Goal: Task Accomplishment & Management: Manage account settings

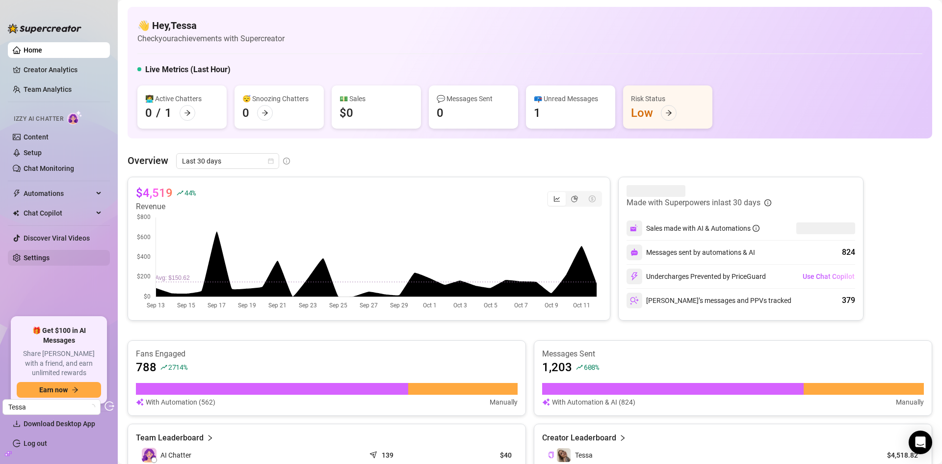
drag, startPoint x: 45, startPoint y: 259, endPoint x: 73, endPoint y: 258, distance: 28.5
click at [45, 259] on link "Settings" at bounding box center [37, 258] width 26 height 8
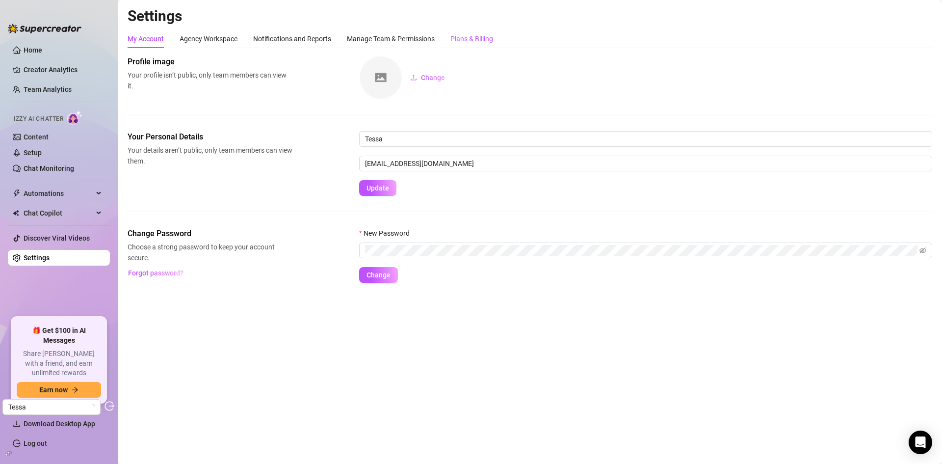
click at [460, 42] on div "Plans & Billing" at bounding box center [471, 38] width 43 height 11
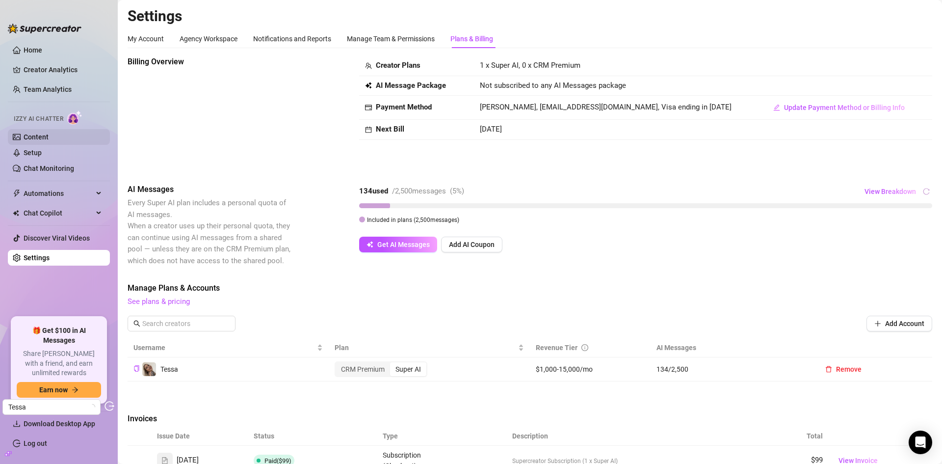
click at [40, 139] on link "Content" at bounding box center [36, 137] width 25 height 8
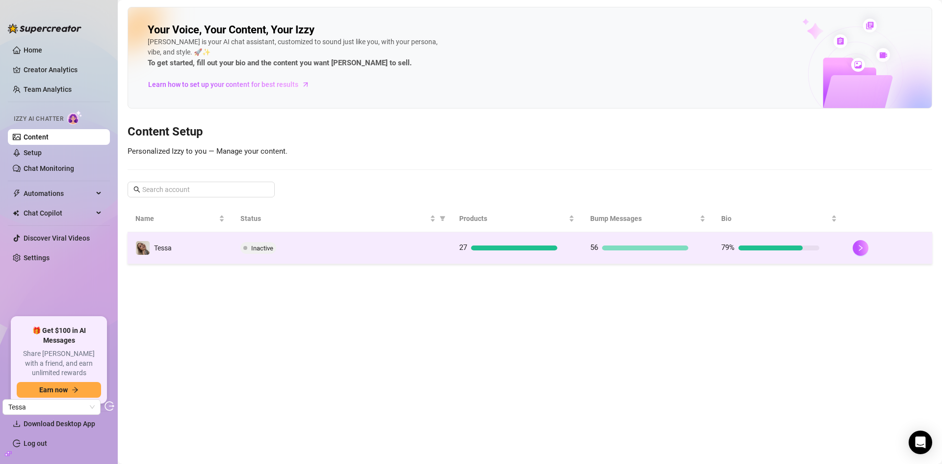
click at [338, 244] on div "Inactive" at bounding box center [341, 248] width 203 height 12
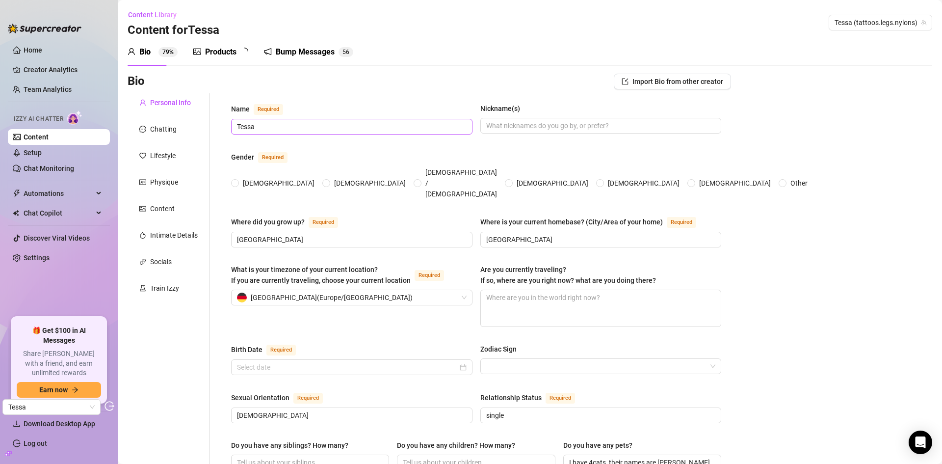
radio input "true"
type input "September 12th, 1997"
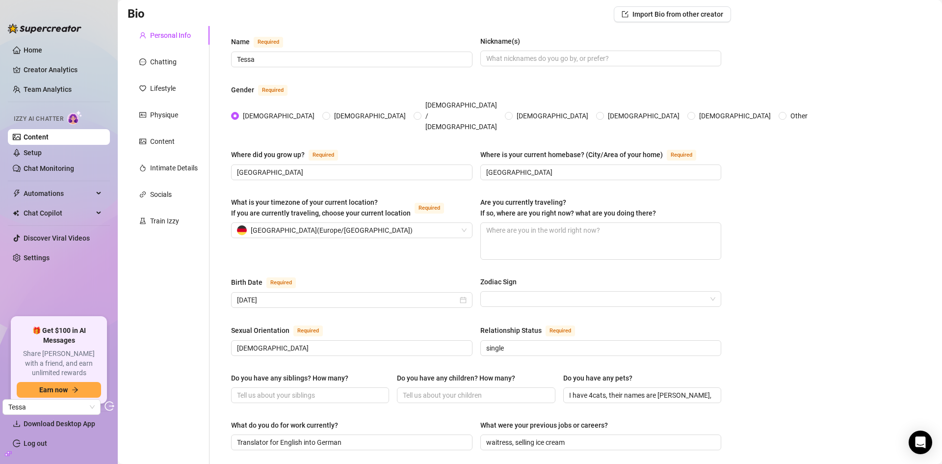
scroll to position [18, 0]
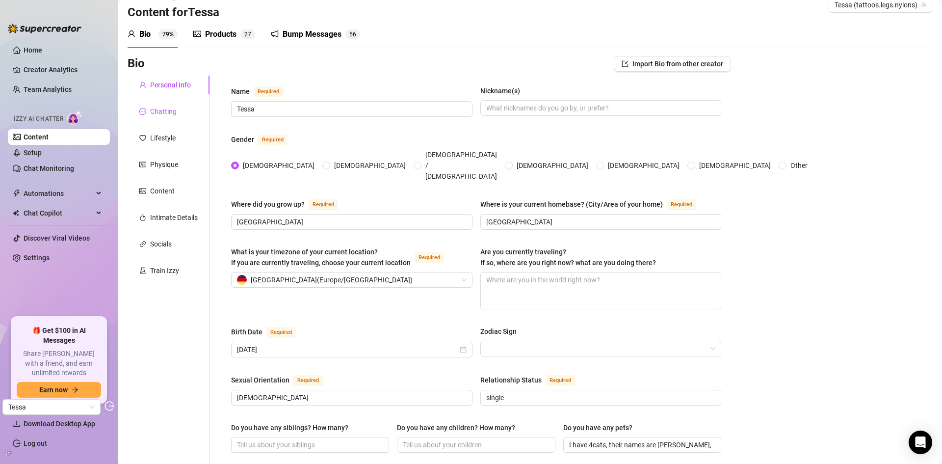
click at [168, 112] on div "Chatting" at bounding box center [163, 111] width 26 height 11
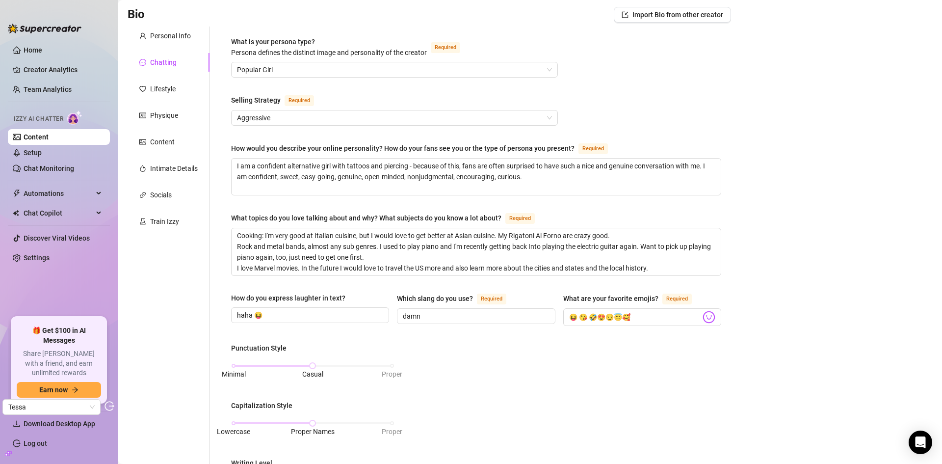
scroll to position [0, 0]
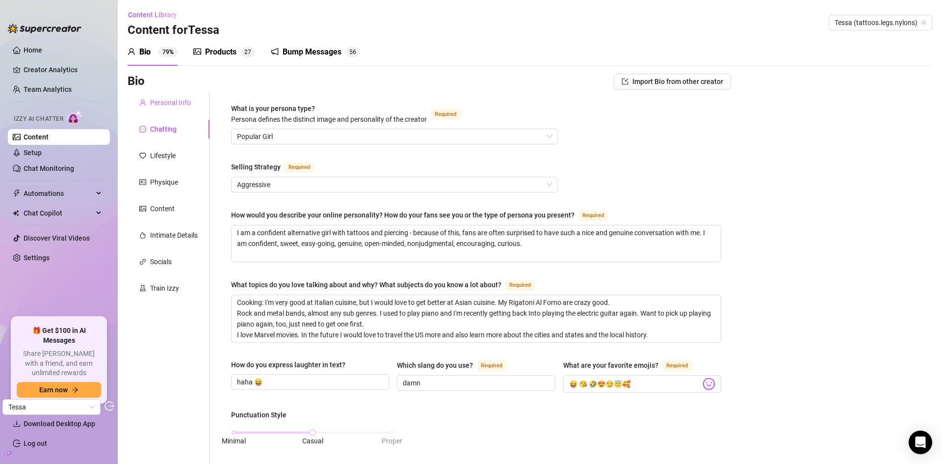
click at [168, 97] on div "Personal Info" at bounding box center [169, 102] width 82 height 19
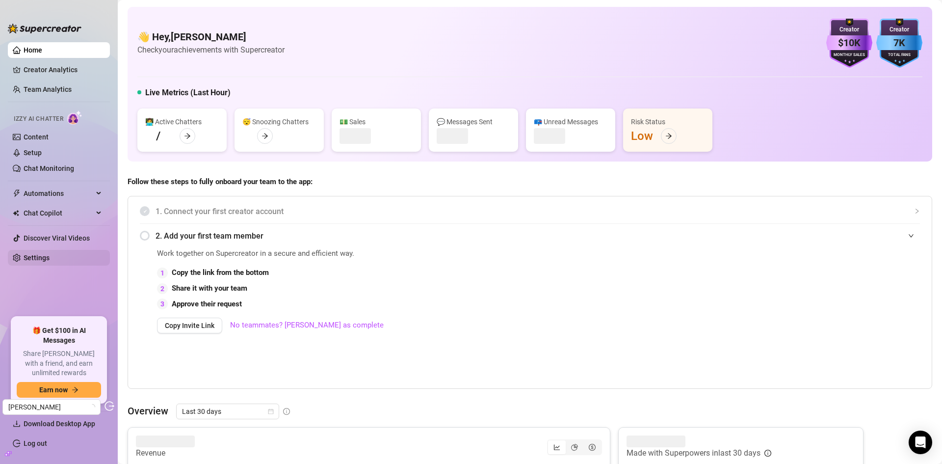
click at [44, 258] on link "Settings" at bounding box center [37, 258] width 26 height 8
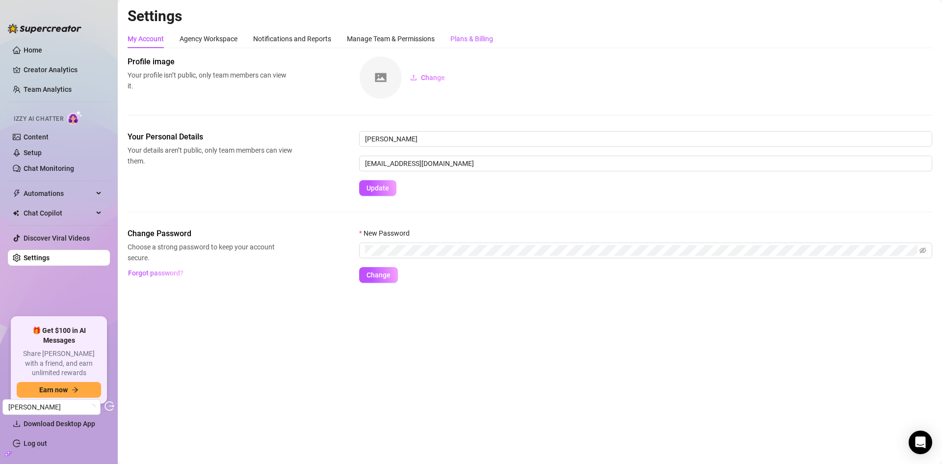
click at [474, 34] on div "Plans & Billing" at bounding box center [471, 38] width 43 height 11
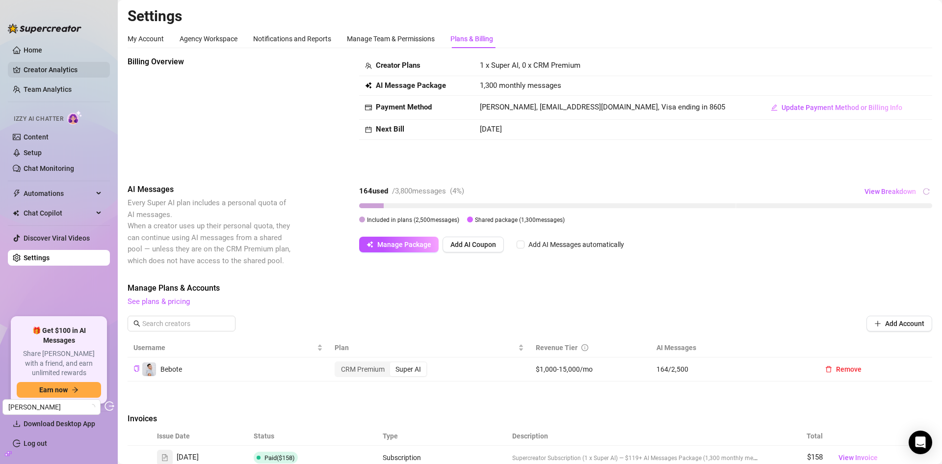
click at [49, 72] on link "Creator Analytics" at bounding box center [63, 70] width 78 height 16
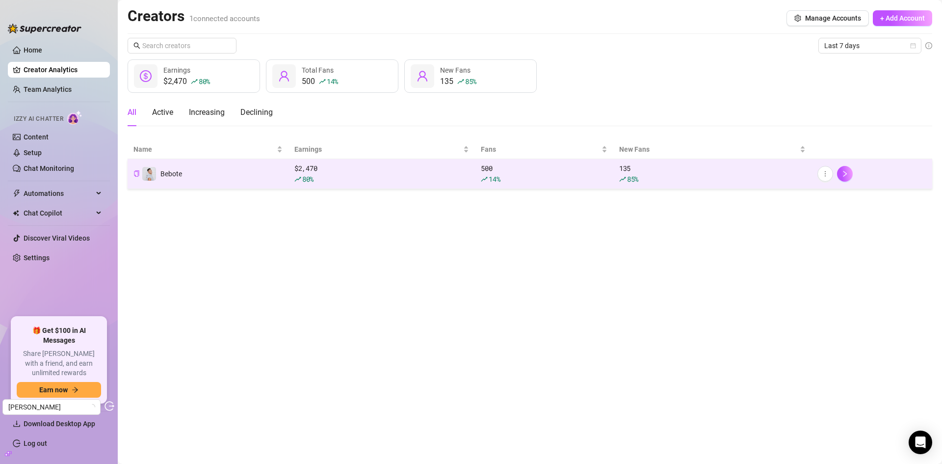
click at [211, 181] on td "Bebote" at bounding box center [208, 174] width 161 height 30
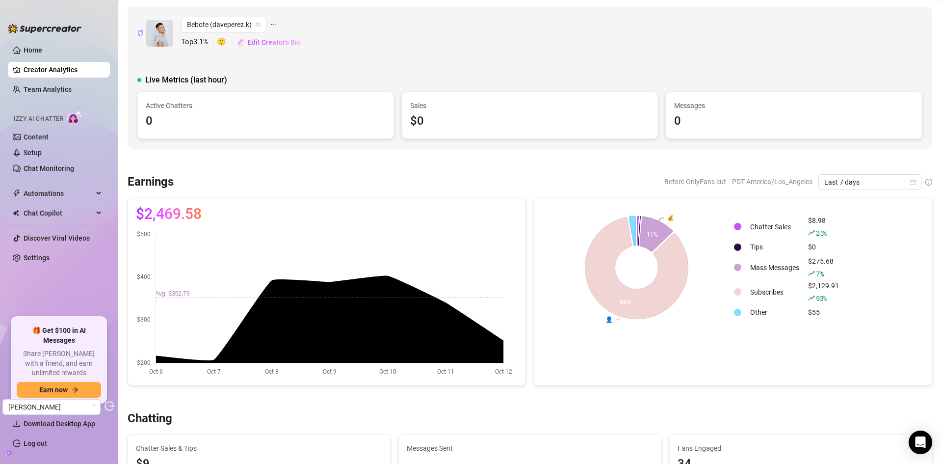
scroll to position [49, 0]
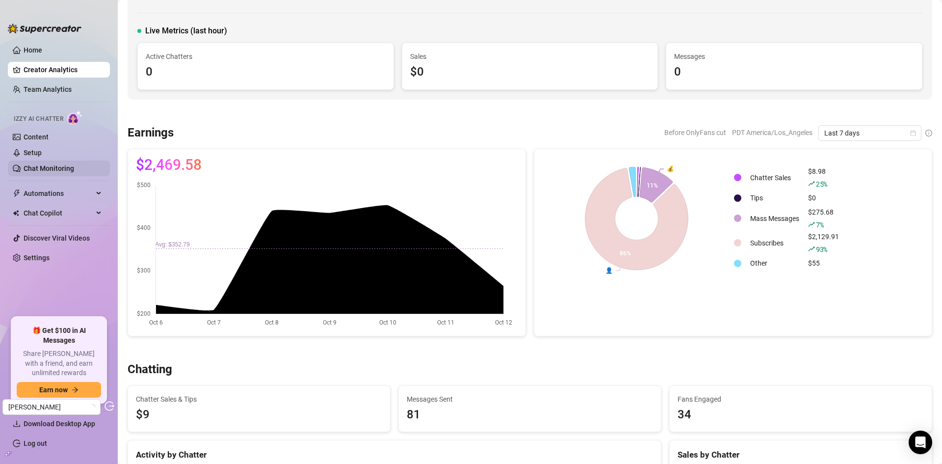
click at [35, 167] on link "Chat Monitoring" at bounding box center [49, 168] width 51 height 8
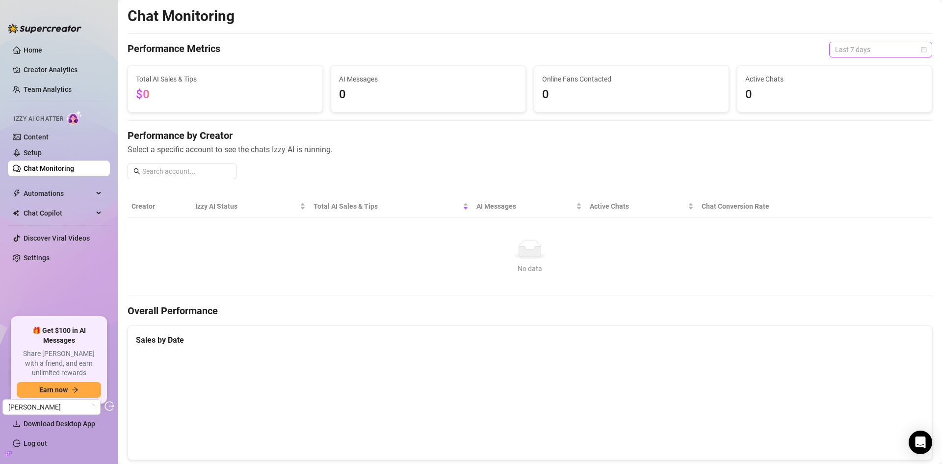
click at [837, 46] on span "Last 7 days" at bounding box center [880, 49] width 91 height 15
click at [850, 67] on div "Last 24 hours" at bounding box center [873, 69] width 87 height 11
click at [849, 44] on span "Last 24 hours" at bounding box center [880, 49] width 91 height 15
click at [842, 101] on div "Last 30 days" at bounding box center [873, 100] width 87 height 11
drag, startPoint x: 44, startPoint y: 145, endPoint x: 47, endPoint y: 139, distance: 7.0
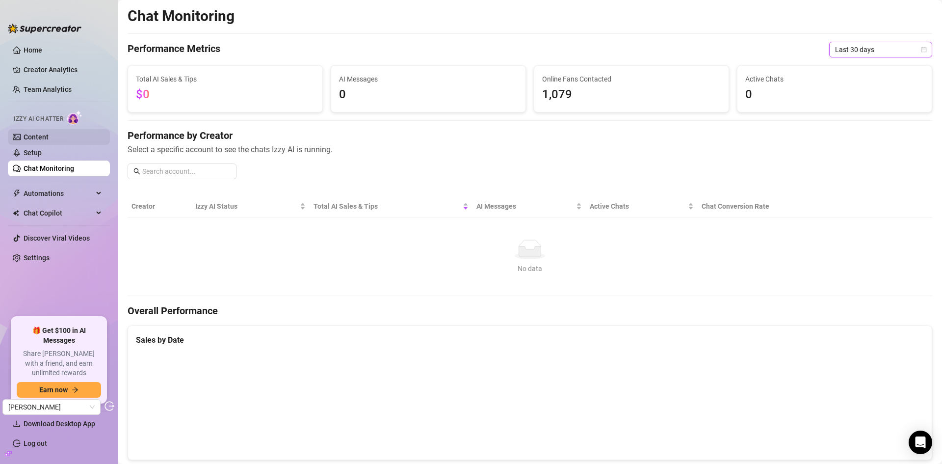
click at [42, 149] on link "Setup" at bounding box center [33, 153] width 18 height 8
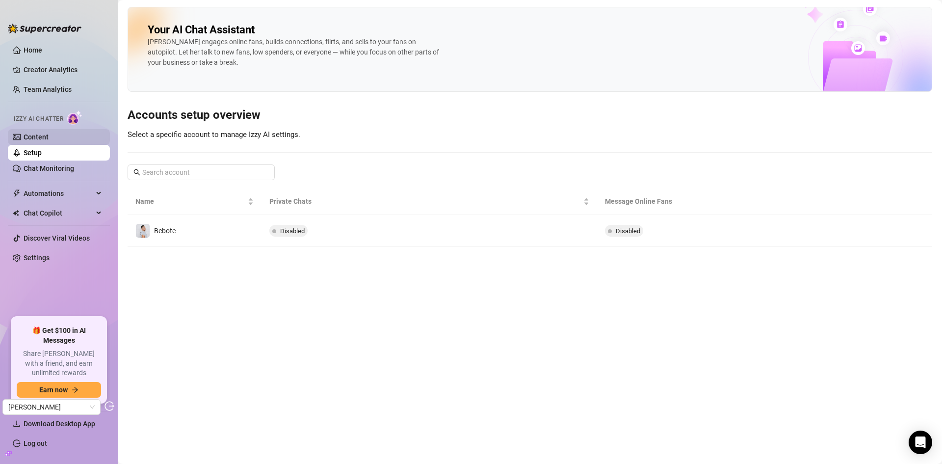
click at [48, 139] on link "Content" at bounding box center [36, 137] width 25 height 8
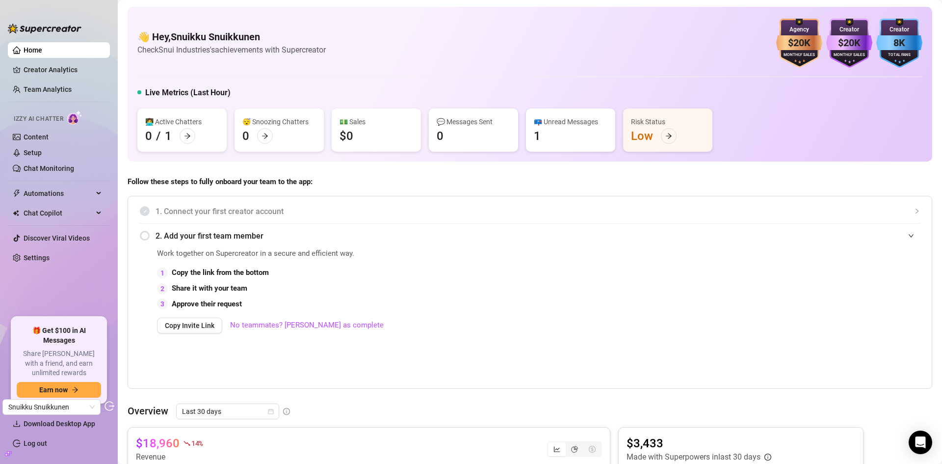
click at [37, 128] on div "Izzy AI Chatter" at bounding box center [58, 117] width 104 height 22
click at [45, 133] on link "Content" at bounding box center [36, 137] width 25 height 8
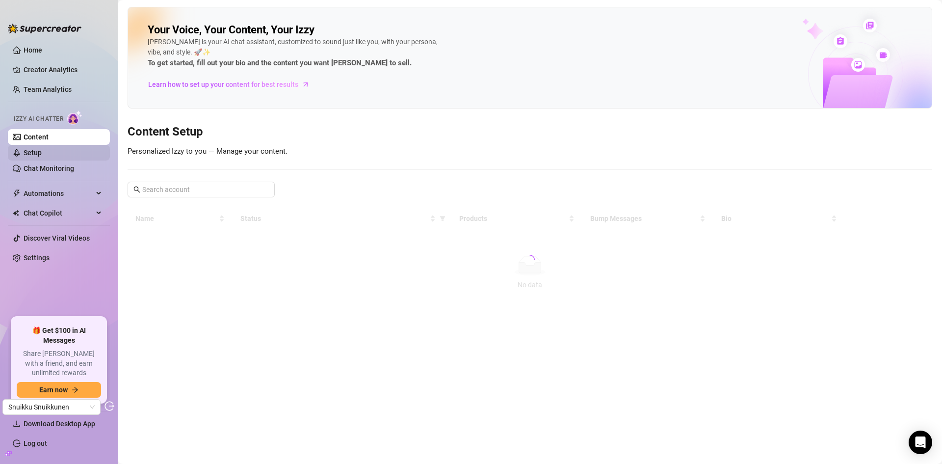
click at [42, 149] on link "Setup" at bounding box center [33, 153] width 18 height 8
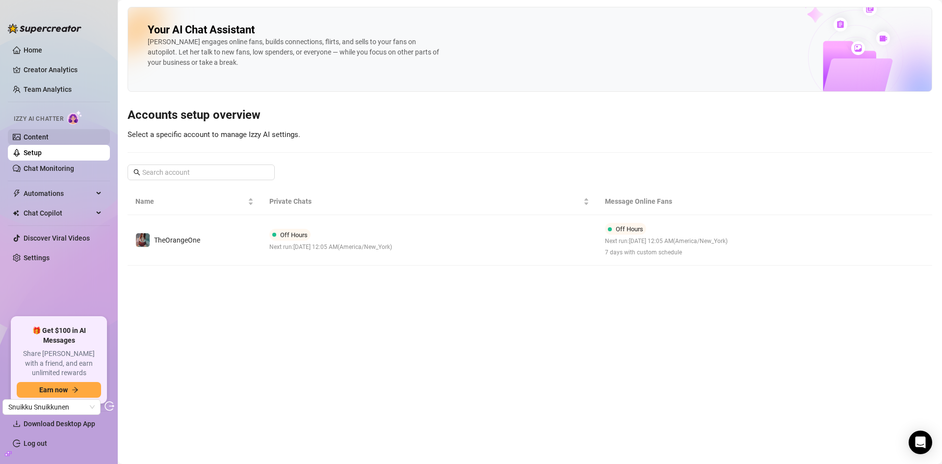
click at [48, 135] on link "Content" at bounding box center [36, 137] width 25 height 8
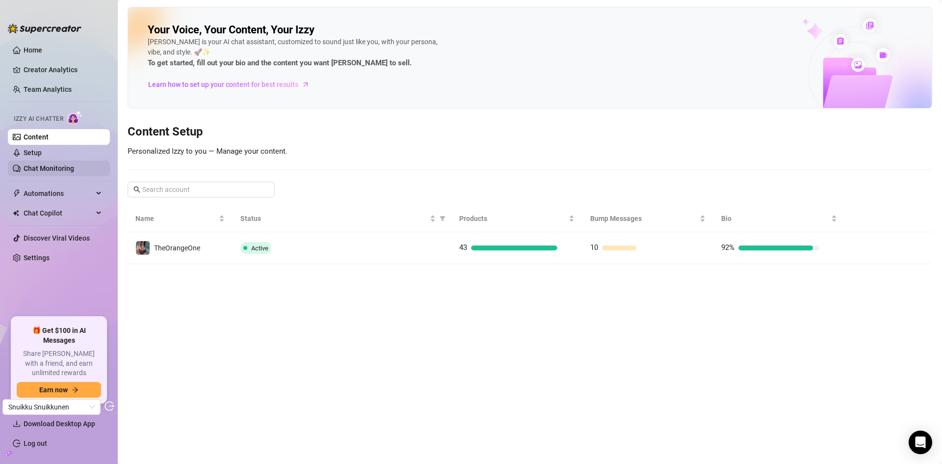
click at [42, 156] on link "Setup" at bounding box center [33, 153] width 18 height 8
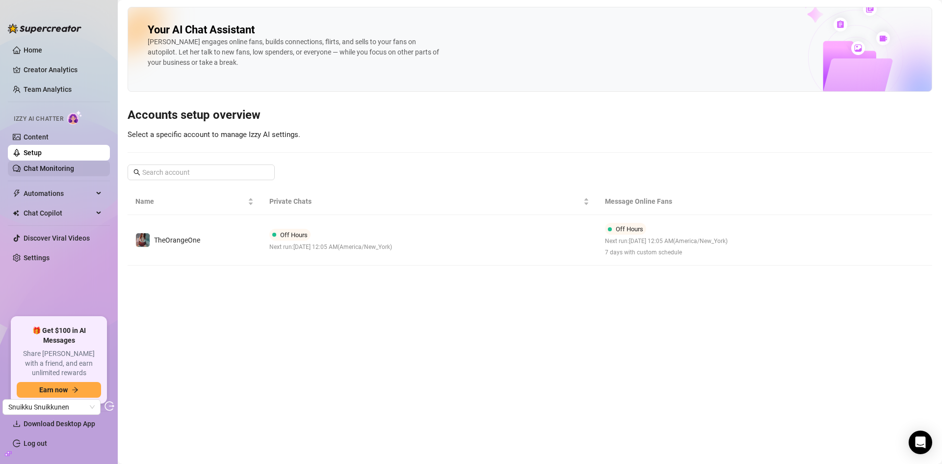
click at [48, 164] on link "Chat Monitoring" at bounding box center [49, 168] width 51 height 8
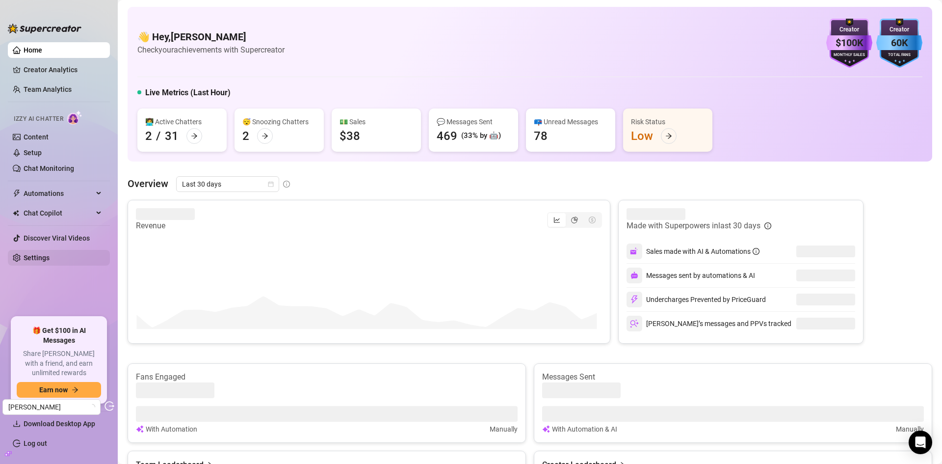
click at [34, 256] on link "Settings" at bounding box center [37, 258] width 26 height 8
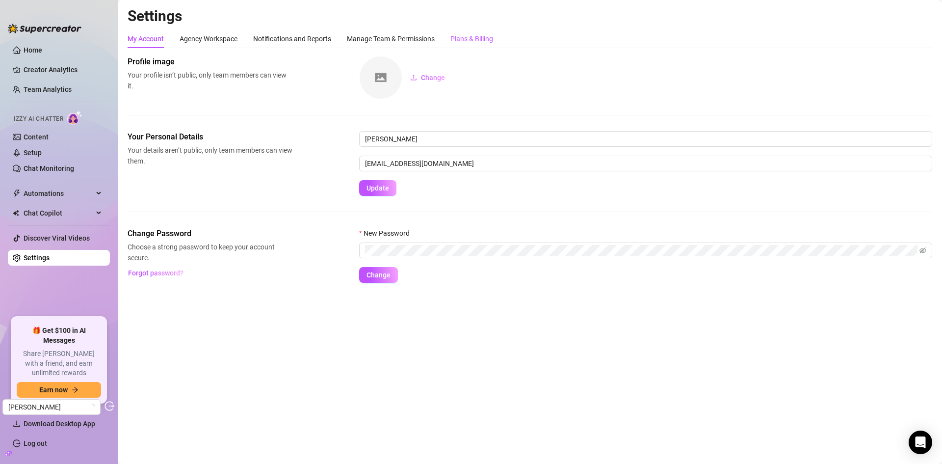
click at [467, 39] on div "Plans & Billing" at bounding box center [471, 38] width 43 height 11
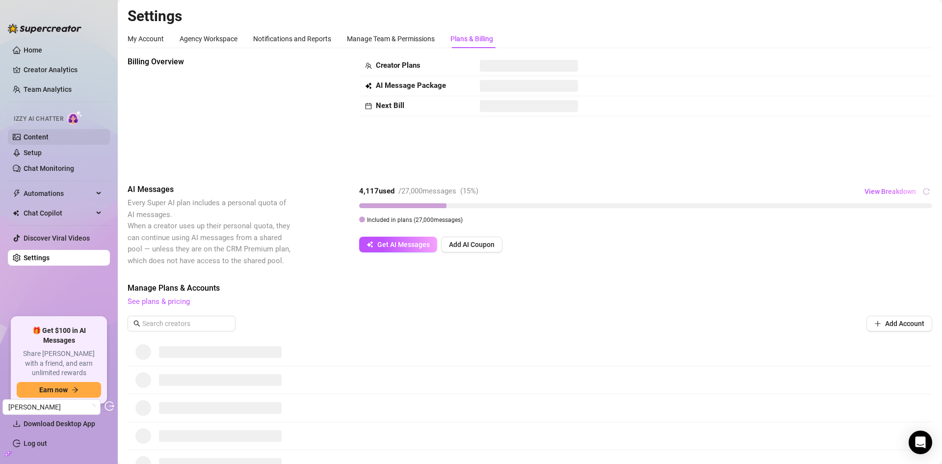
click at [43, 139] on link "Content" at bounding box center [36, 137] width 25 height 8
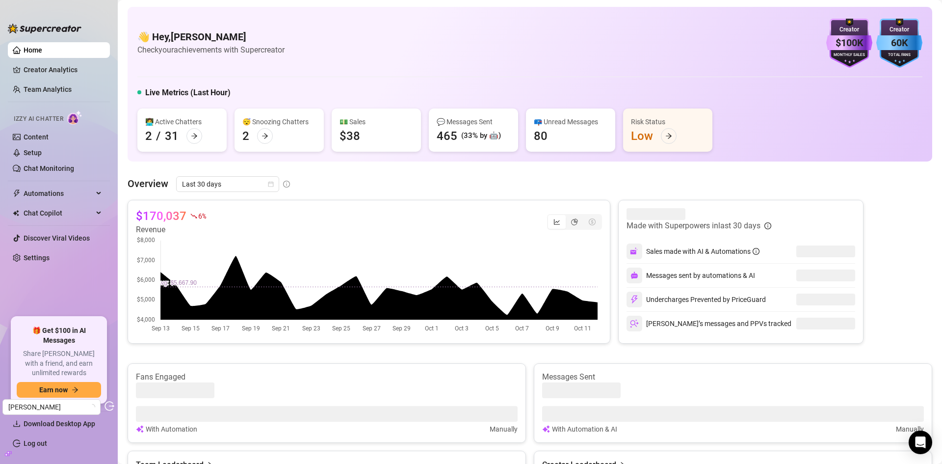
drag, startPoint x: 35, startPoint y: 255, endPoint x: 85, endPoint y: 247, distance: 50.7
click at [35, 254] on link "Settings" at bounding box center [37, 258] width 26 height 8
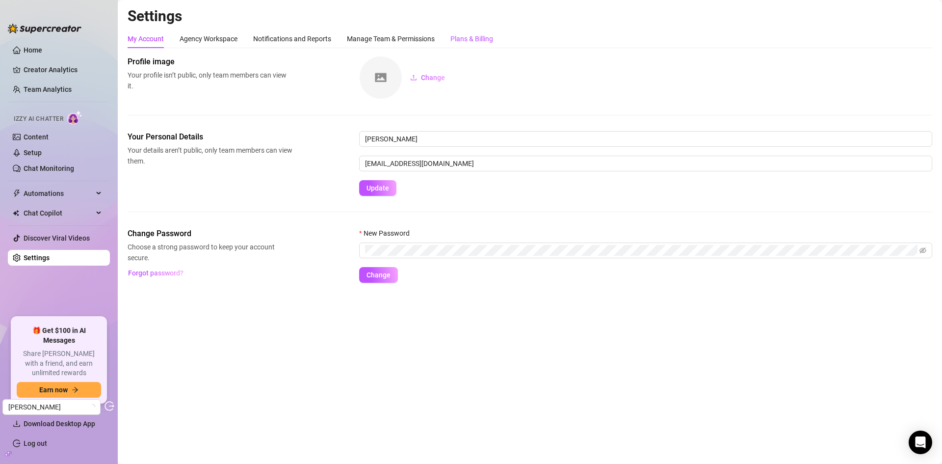
click at [473, 39] on div "Plans & Billing" at bounding box center [471, 38] width 43 height 11
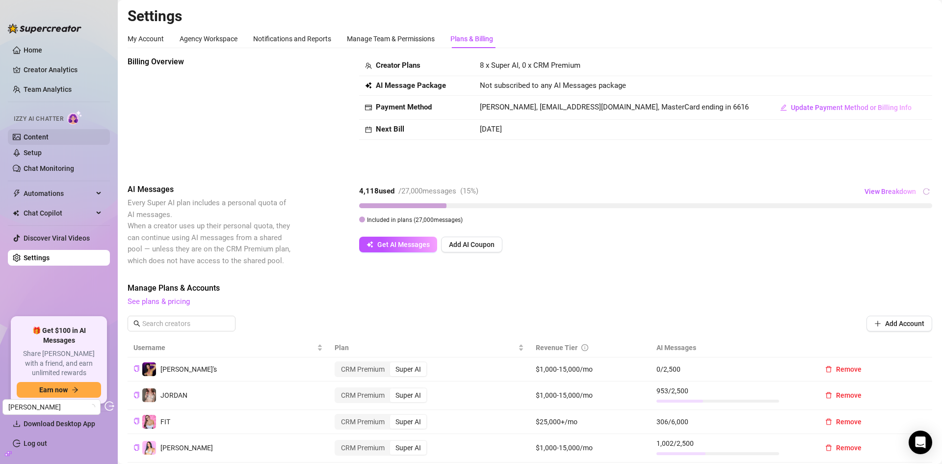
click at [40, 134] on link "Content" at bounding box center [36, 137] width 25 height 8
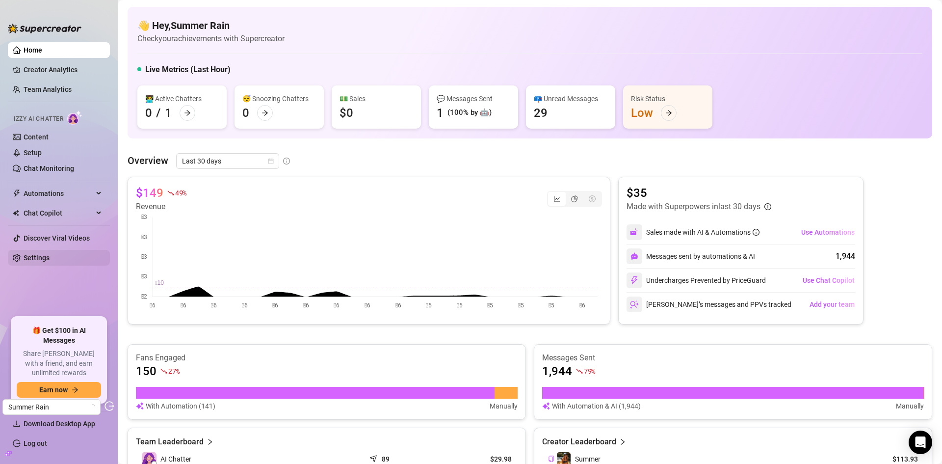
click at [46, 254] on link "Settings" at bounding box center [37, 258] width 26 height 8
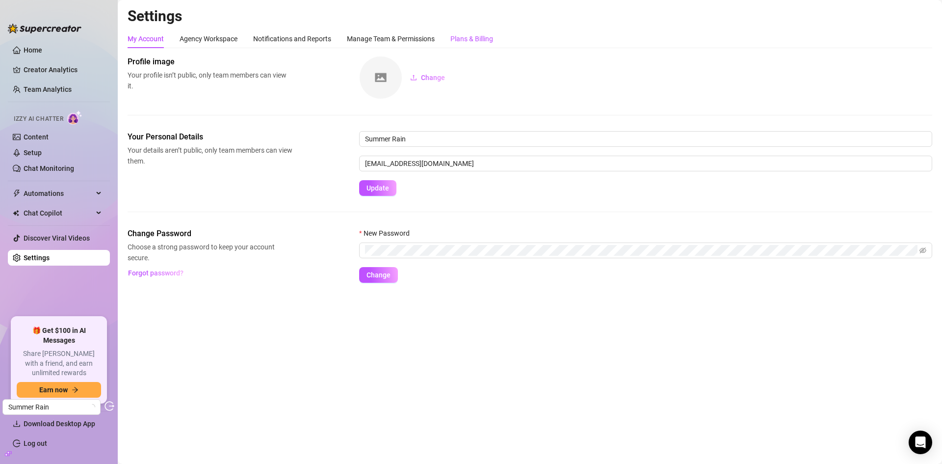
click at [455, 38] on div "Plans & Billing" at bounding box center [471, 38] width 43 height 11
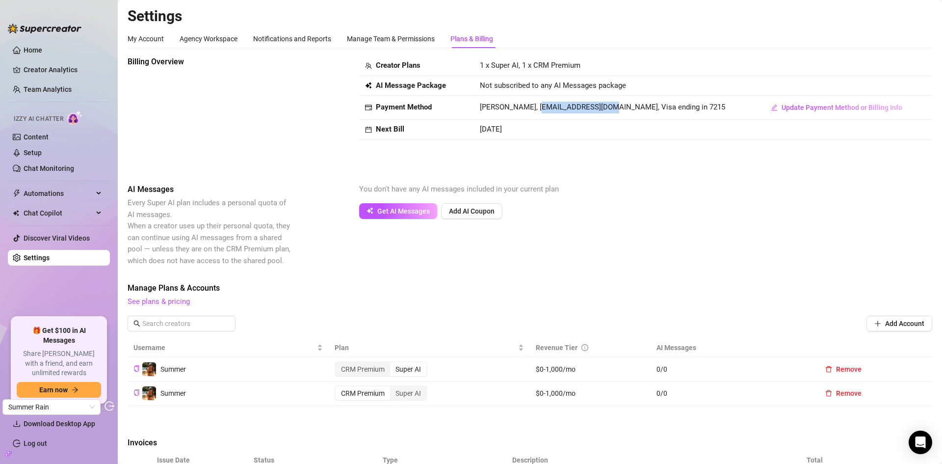
drag, startPoint x: 590, startPoint y: 106, endPoint x: 526, endPoint y: 107, distance: 63.8
click at [526, 107] on span "[PERSON_NAME], [EMAIL_ADDRESS][DOMAIN_NAME], Visa ending in 7215" at bounding box center [602, 107] width 245 height 9
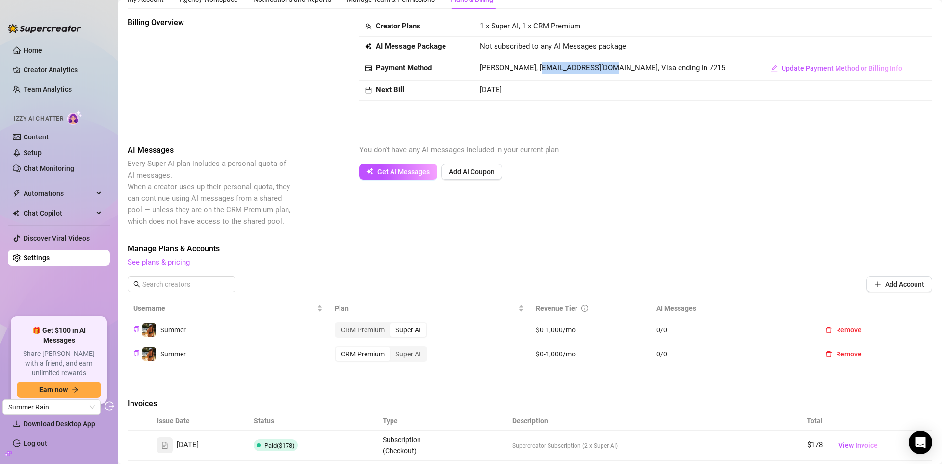
scroll to position [147, 0]
